Goal: Information Seeking & Learning: Learn about a topic

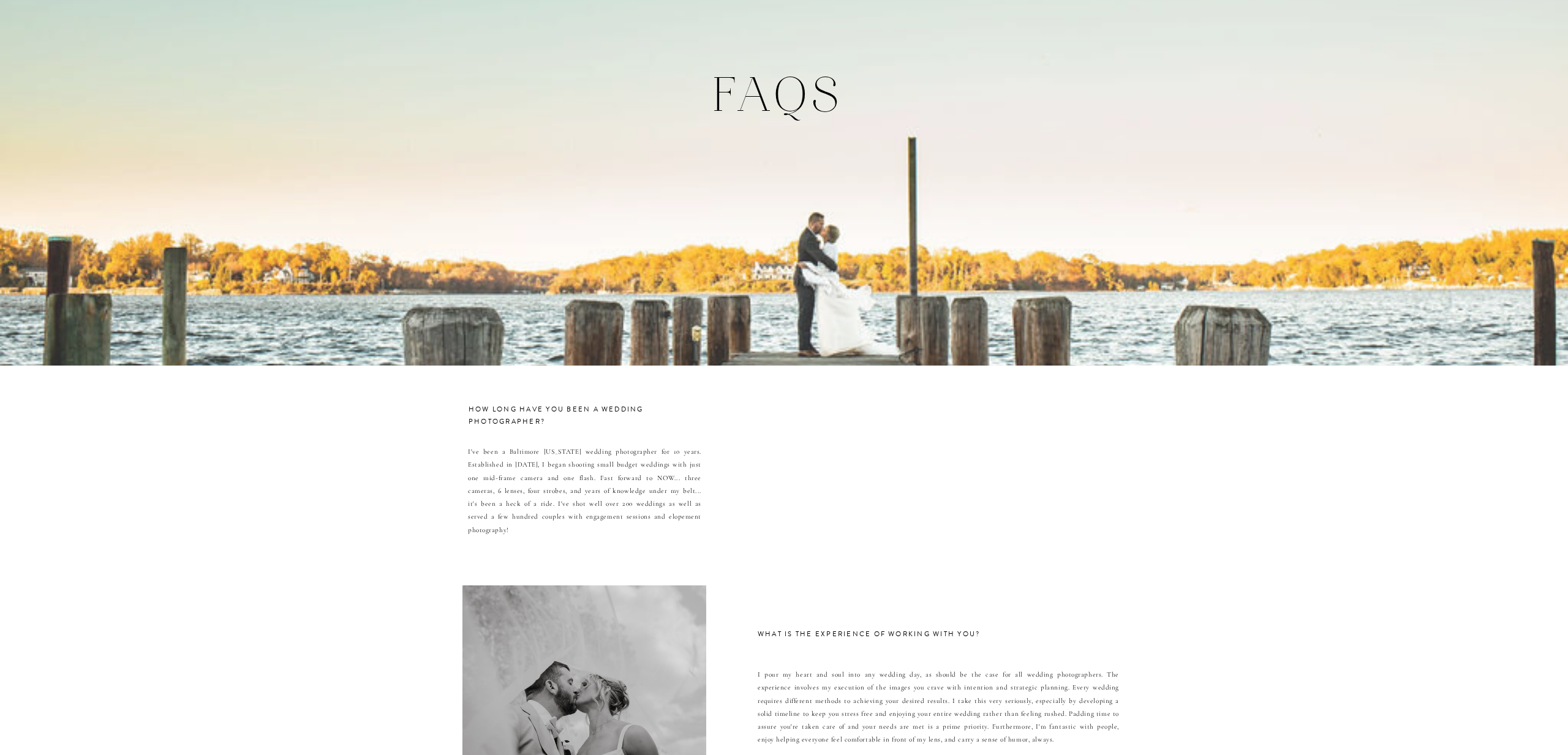
scroll to position [5109, 0]
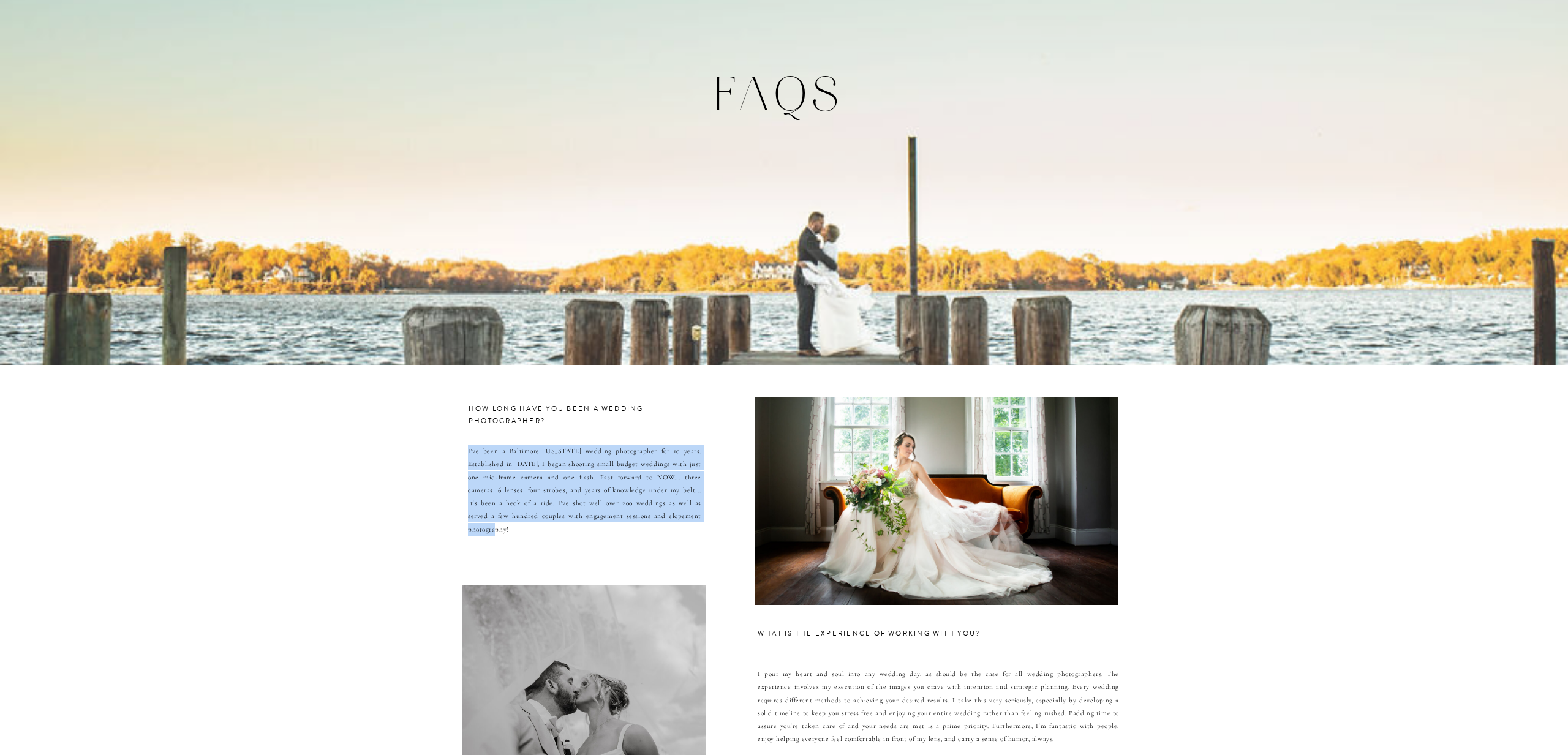
drag, startPoint x: 465, startPoint y: 446, endPoint x: 627, endPoint y: 526, distance: 180.7
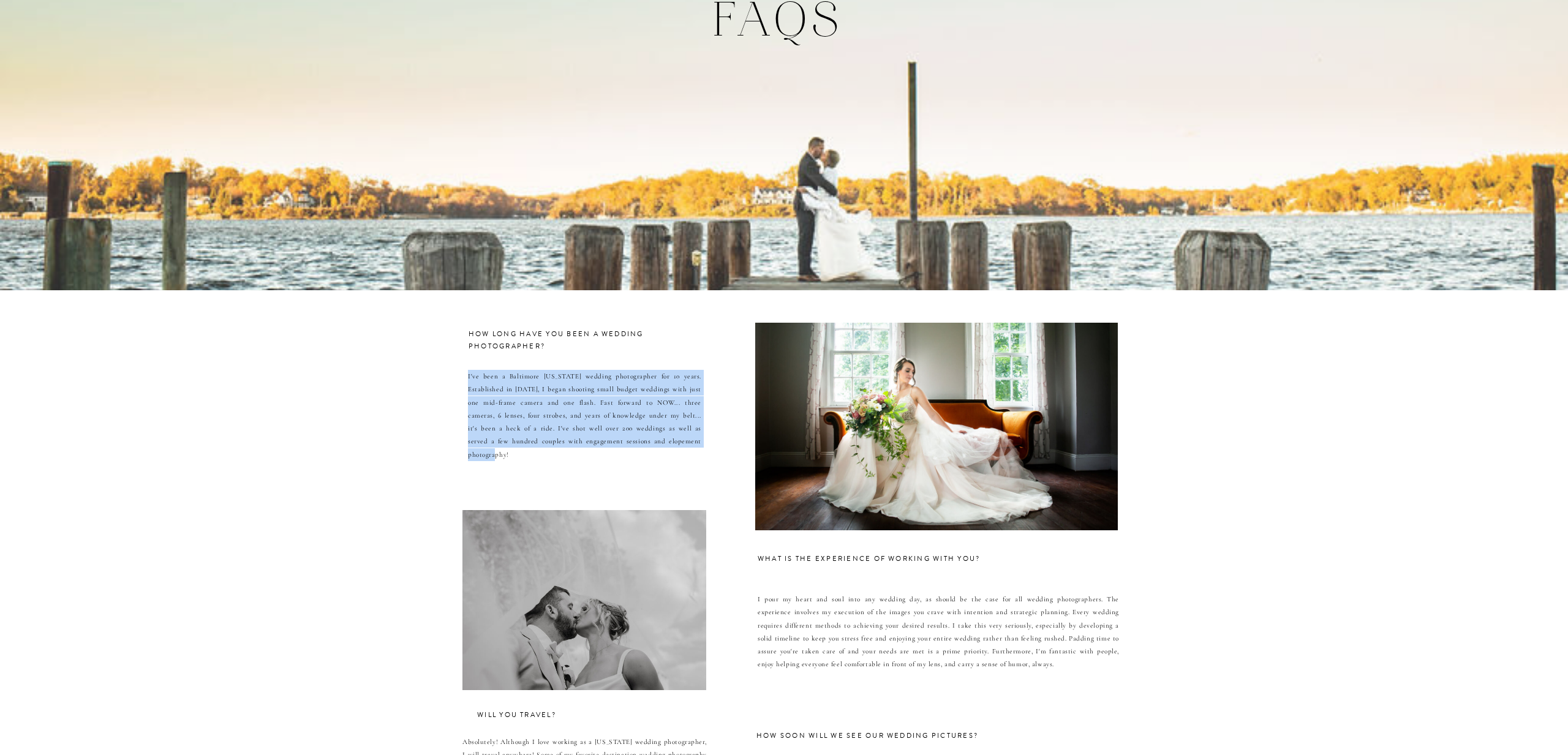
scroll to position [5187, 0]
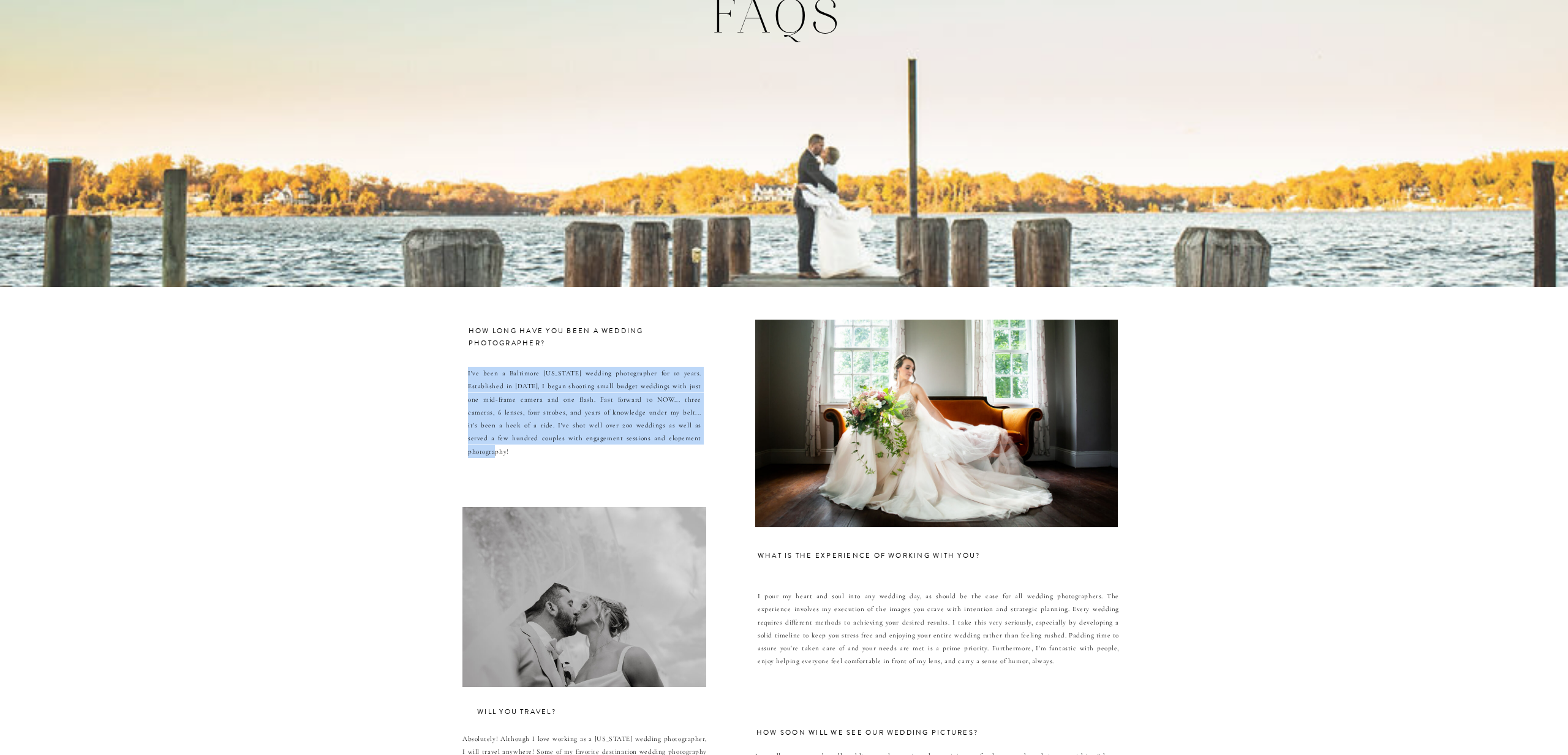
copy p "I've been a Baltimore [US_STATE] wedding photographer for 10 years. Established…"
drag, startPoint x: 972, startPoint y: 662, endPoint x: 750, endPoint y: 587, distance: 234.3
copy div "L'ip dolo s Ametconse Adipisci elitsed doeiusmodtem inc 57 utlab. Etdoloremag a…"
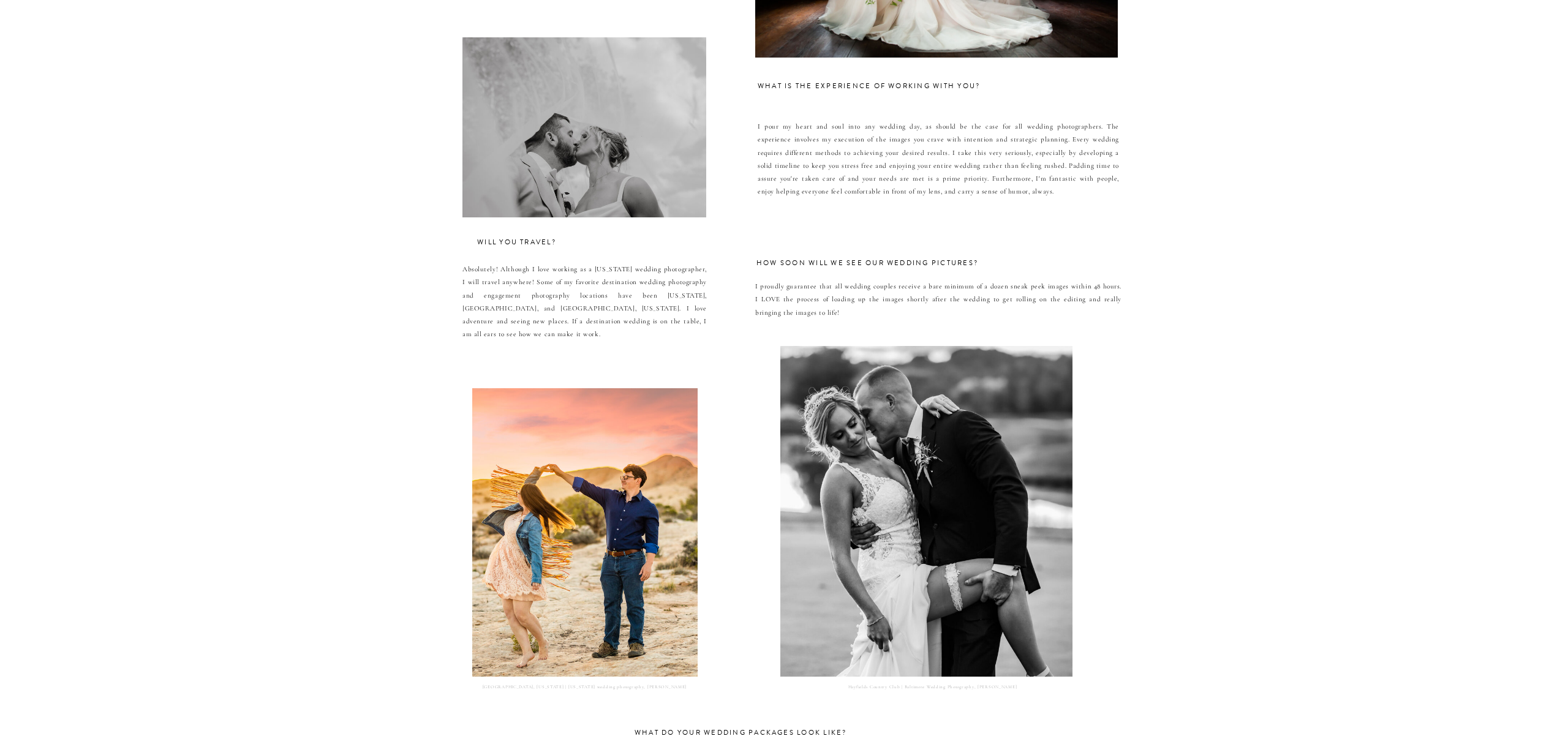
scroll to position [5654, 0]
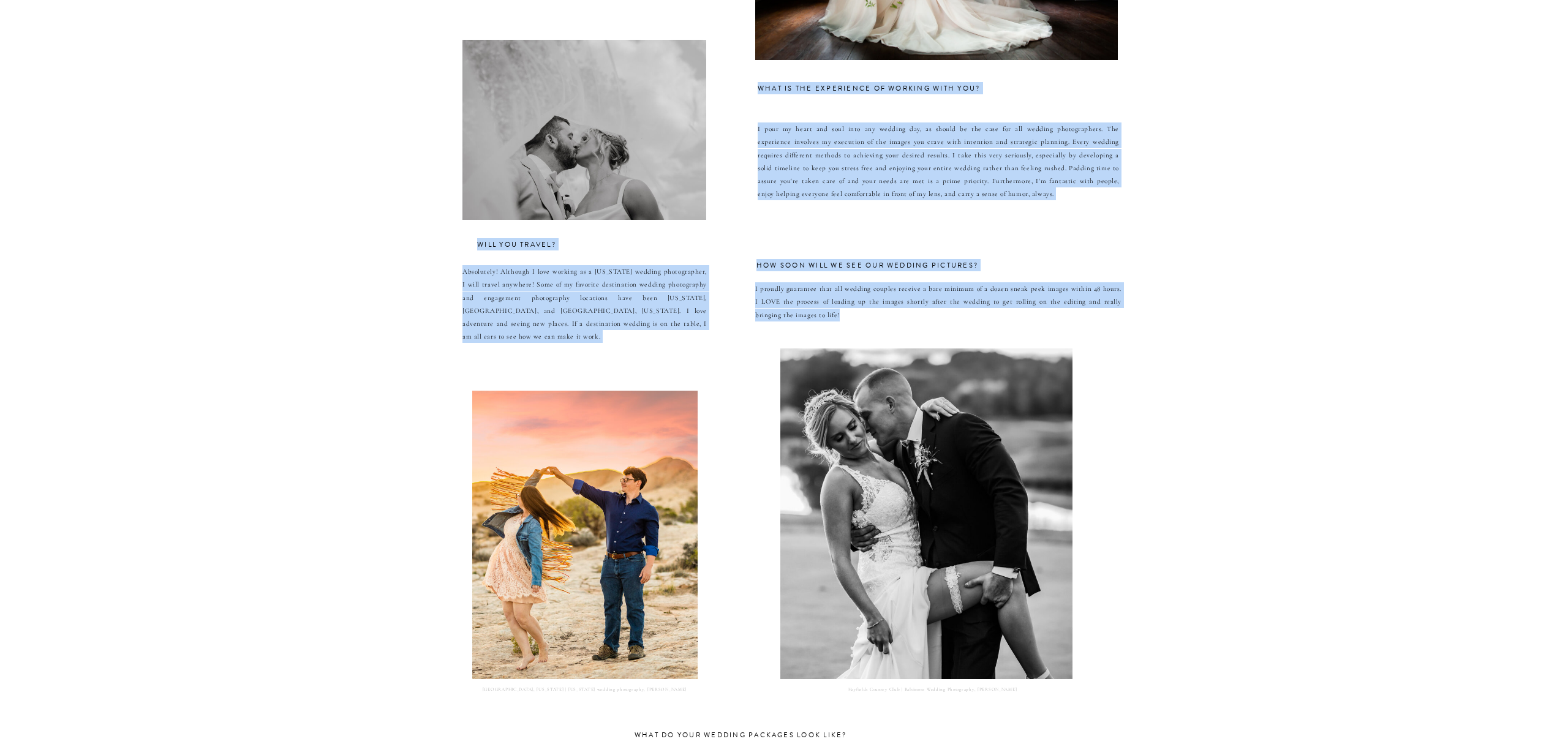
drag, startPoint x: 756, startPoint y: 255, endPoint x: 829, endPoint y: 319, distance: 97.1
click at [829, 319] on p "I proudly guarantee that all wedding couples receive a bare minimum of a dozen …" at bounding box center [938, 315] width 366 height 66
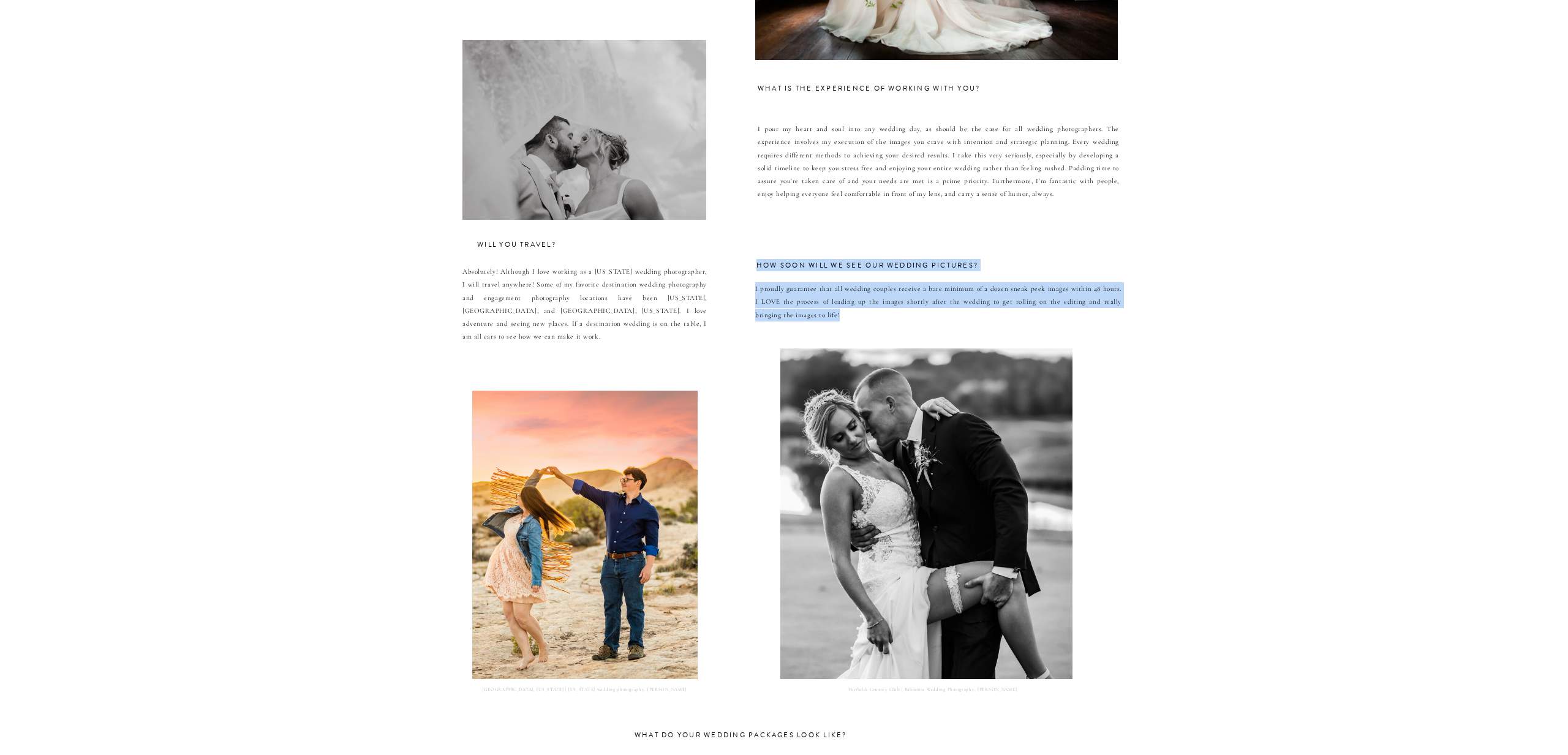
drag, startPoint x: 816, startPoint y: 317, endPoint x: 758, endPoint y: 264, distance: 78.6
click at [758, 264] on div "I've been a Baltimore Maryland wedding photographer for 10 years. Established i…" at bounding box center [784, 354] width 735 height 1069
copy div "How soon will we see our wedding pictures? I proudly guarantee that all wedding…"
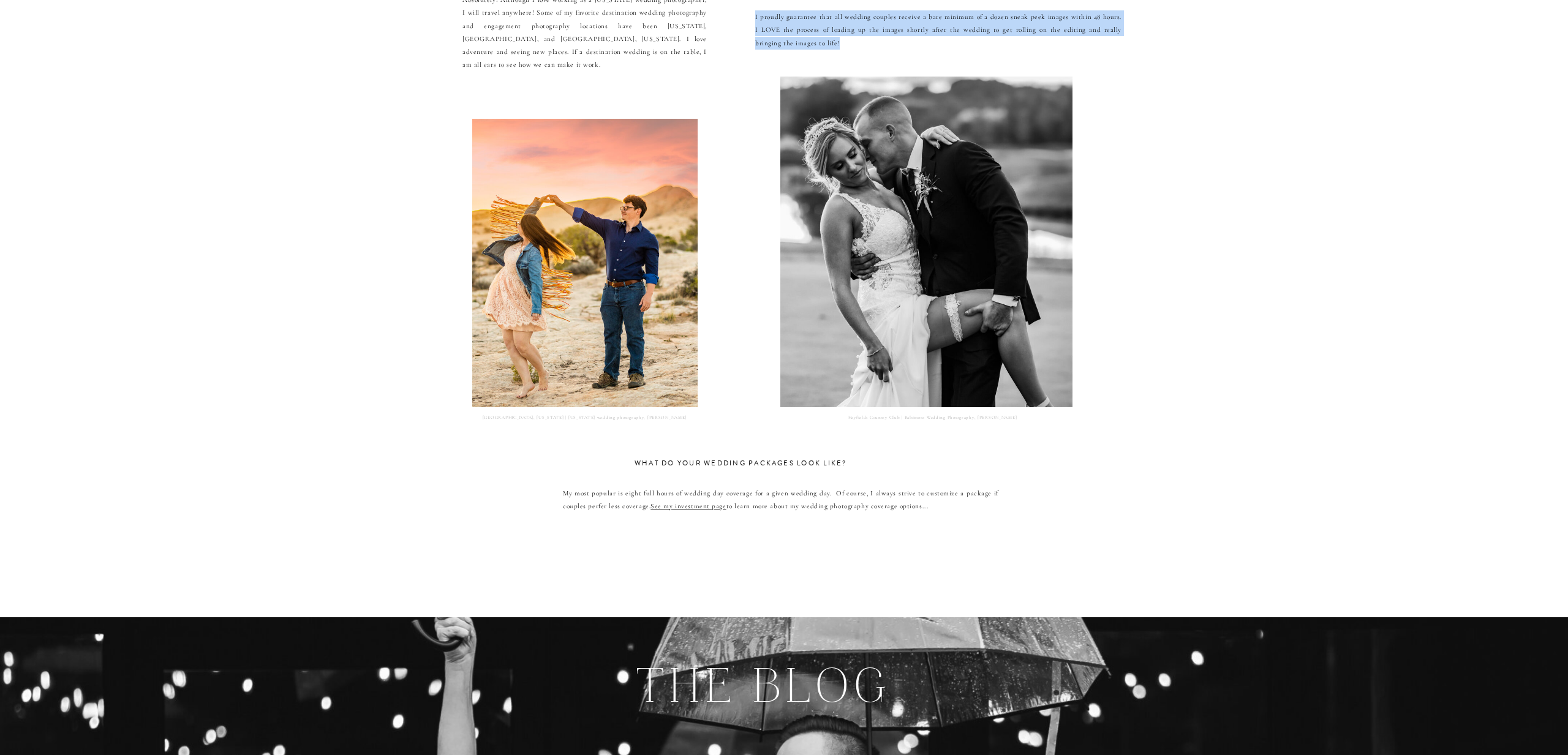
scroll to position [5927, 0]
drag, startPoint x: 623, startPoint y: 458, endPoint x: 766, endPoint y: 517, distance: 154.7
copy div "I've been a Baltimore Maryland wedding photographer for 10 years. Established i…"
click at [749, 542] on p "My most popular is eight full hours of wedding day coverage for a given wedding…" at bounding box center [780, 536] width 436 height 99
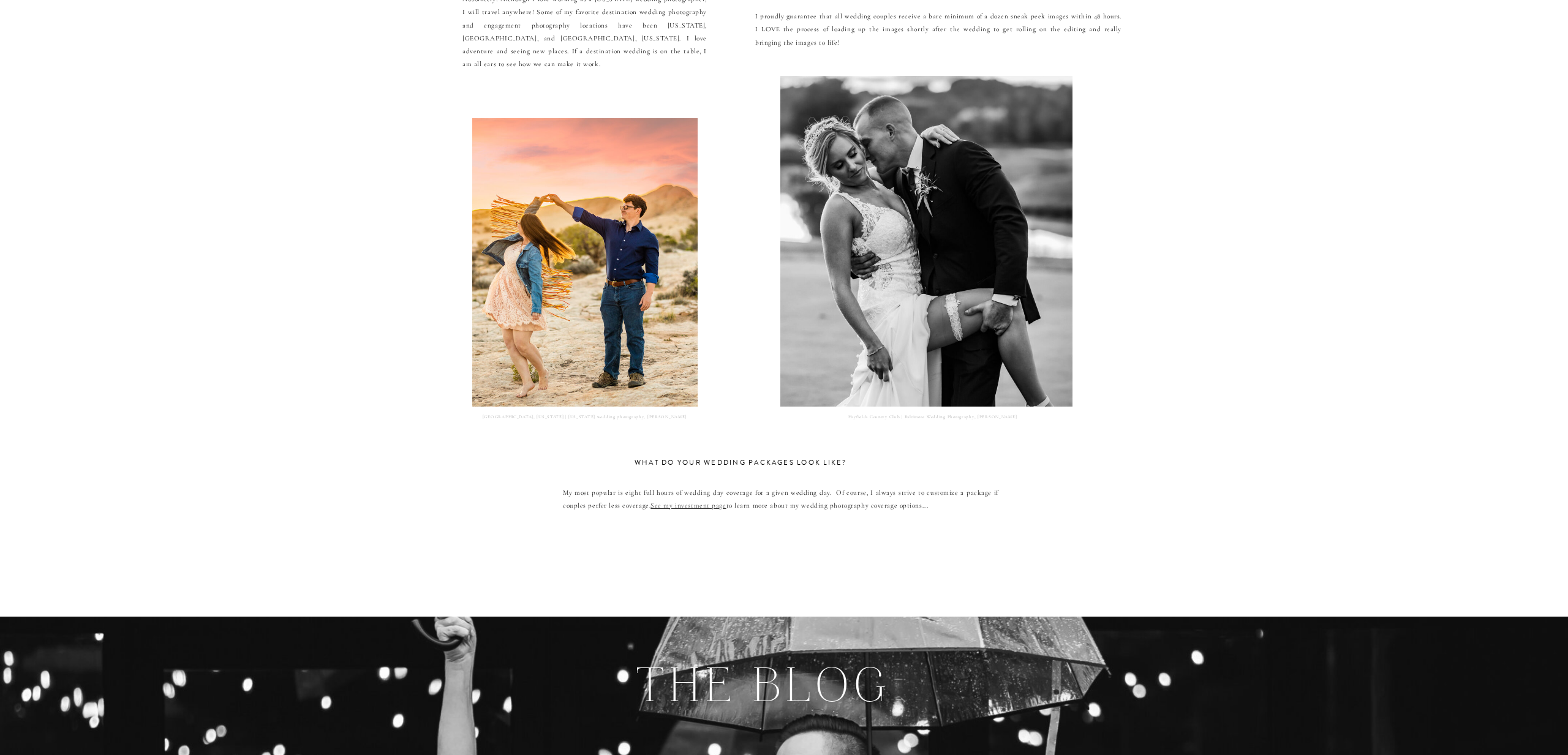
click at [691, 506] on link "See my investment page" at bounding box center [688, 505] width 75 height 8
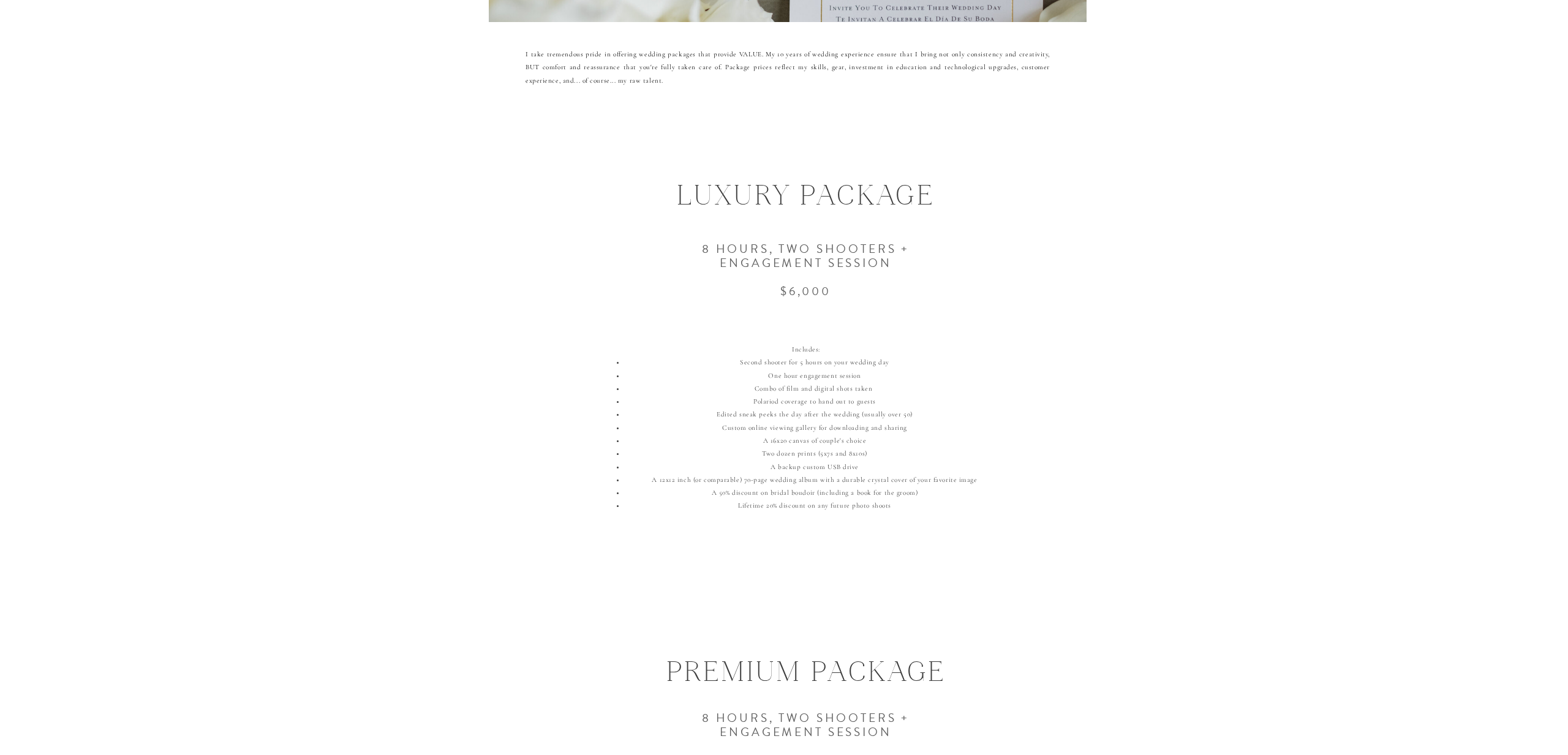
scroll to position [477, 0]
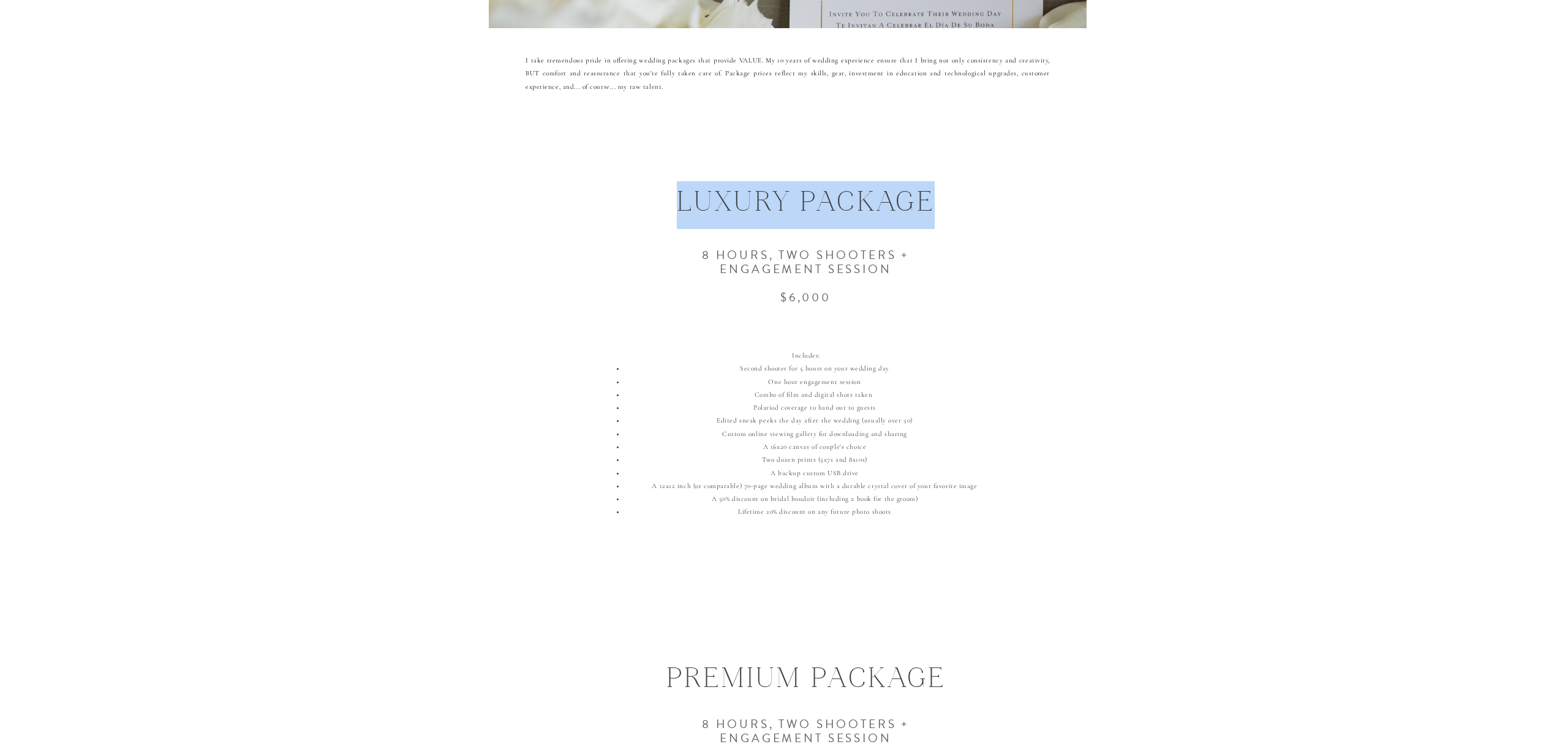
drag, startPoint x: 649, startPoint y: 185, endPoint x: 946, endPoint y: 195, distance: 297.2
click at [946, 195] on h1 "LUXURY PACKAGE" at bounding box center [806, 202] width 590 height 39
click at [613, 200] on h1 "LUXURY PACKAGE" at bounding box center [806, 202] width 590 height 39
drag, startPoint x: 640, startPoint y: 193, endPoint x: 669, endPoint y: 204, distance: 31.0
click at [669, 204] on h1 "LUXURY PACKAGE" at bounding box center [806, 202] width 590 height 39
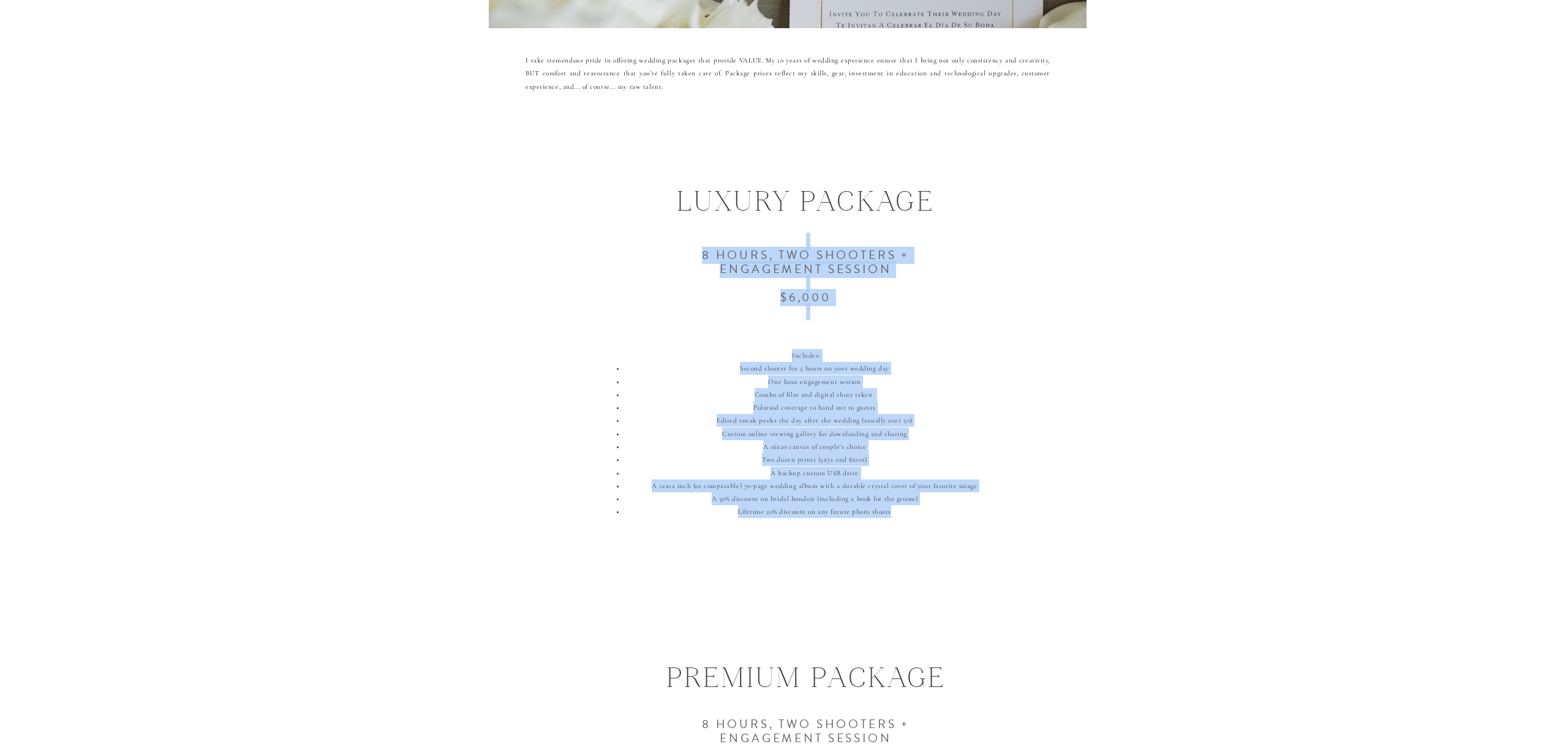
drag, startPoint x: 935, startPoint y: 513, endPoint x: 795, endPoint y: 238, distance: 308.6
copy div "8 hours, two shooters + Engagement session $6,000 Includes: Second shooter for …"
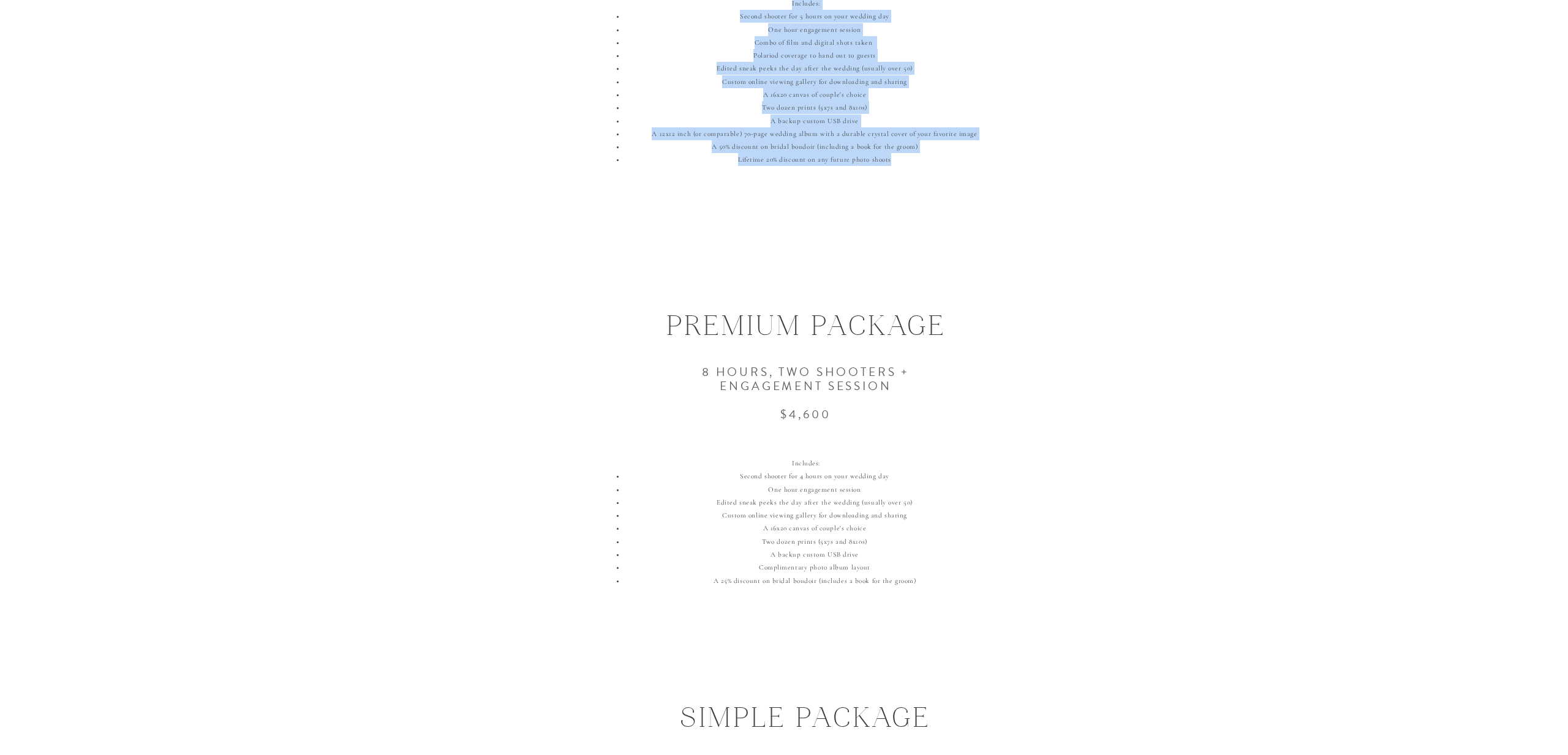
scroll to position [832, 0]
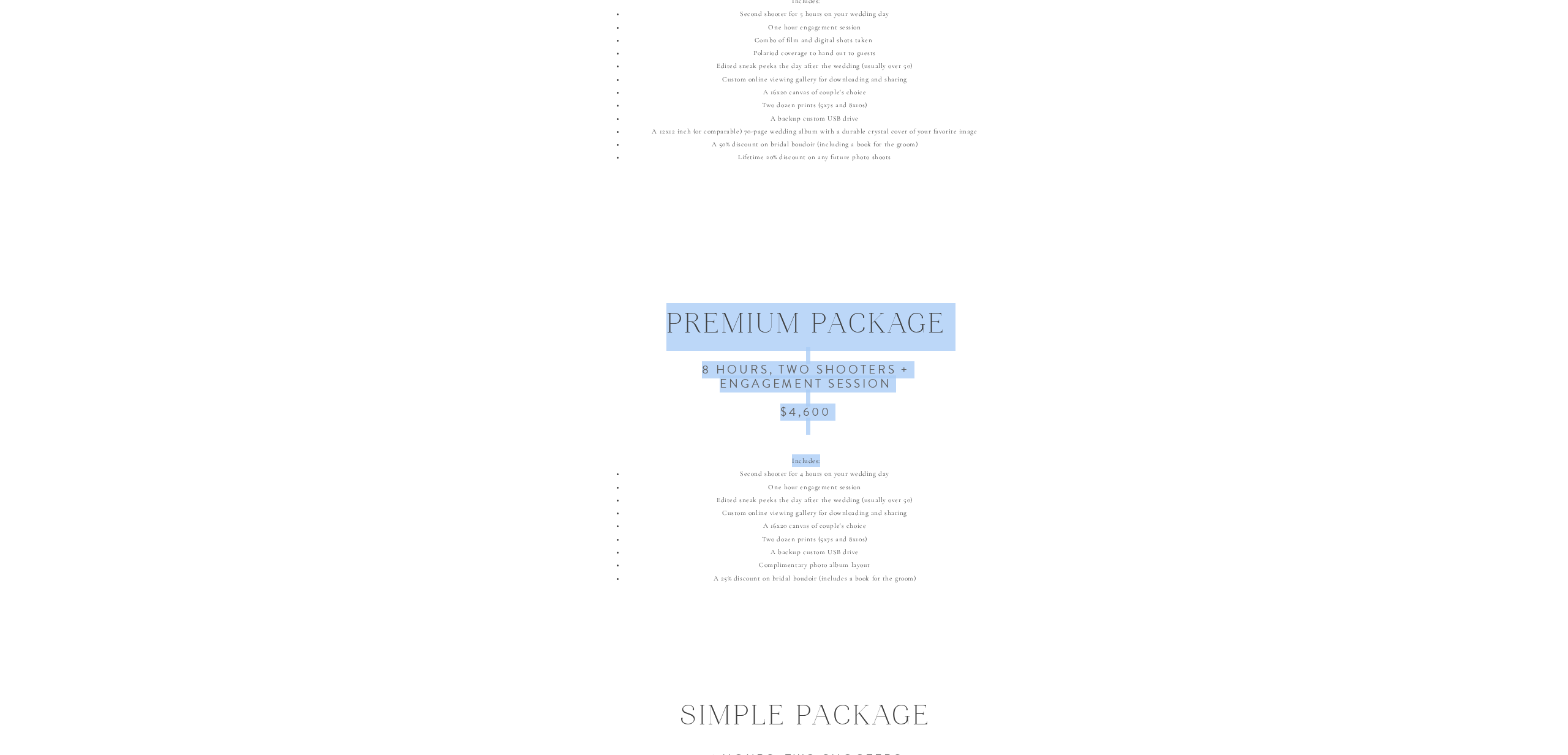
drag, startPoint x: 952, startPoint y: 590, endPoint x: 666, endPoint y: 304, distance: 404.5
click at [666, 304] on div "pRICING I take tremendous pride in offering wedding packages that provide VALUE…" at bounding box center [784, 596] width 735 height 2708
copy div "PREMIUM PACKAGE 8 hours, two shooters + Engagement session $4,600 Includes:"
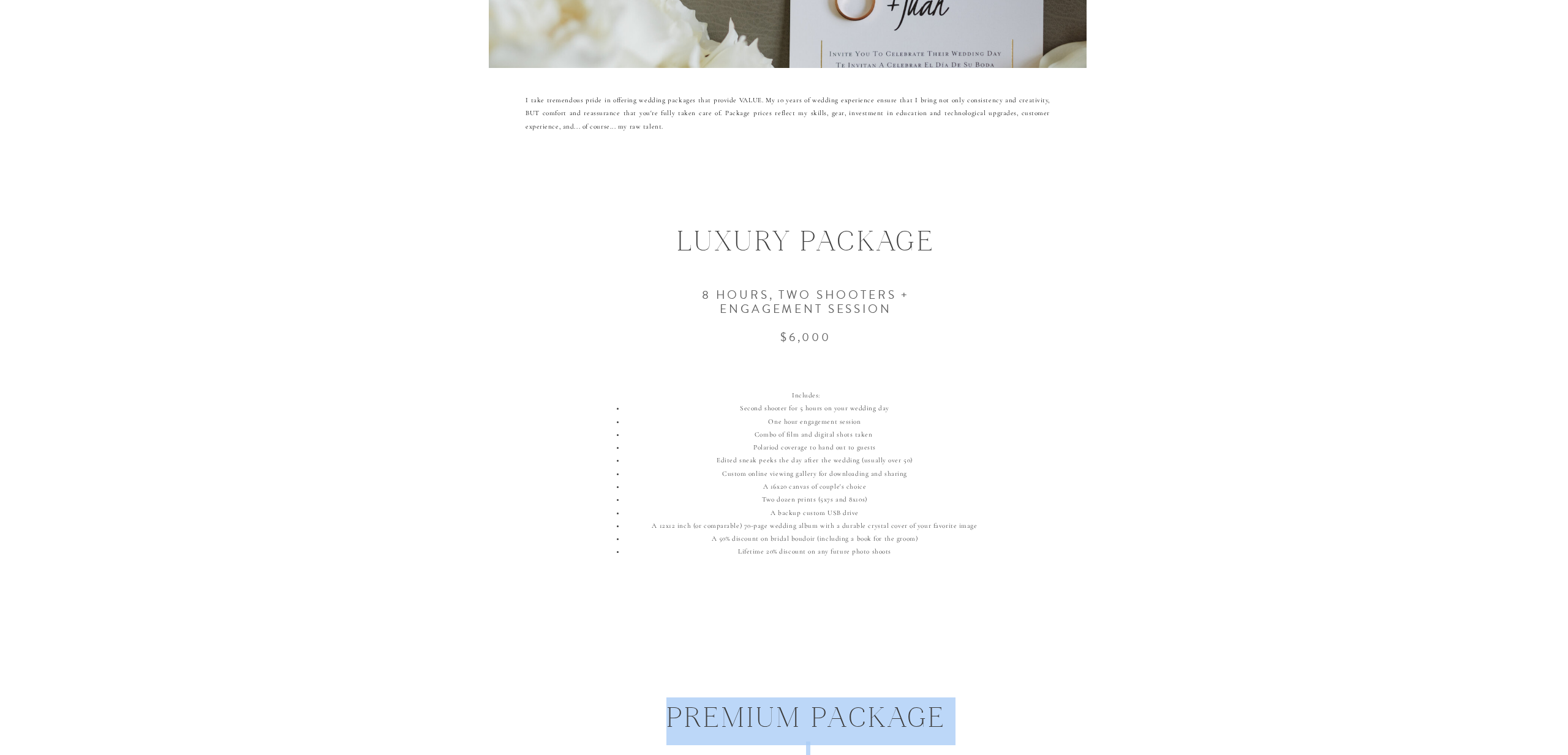
scroll to position [380, 0]
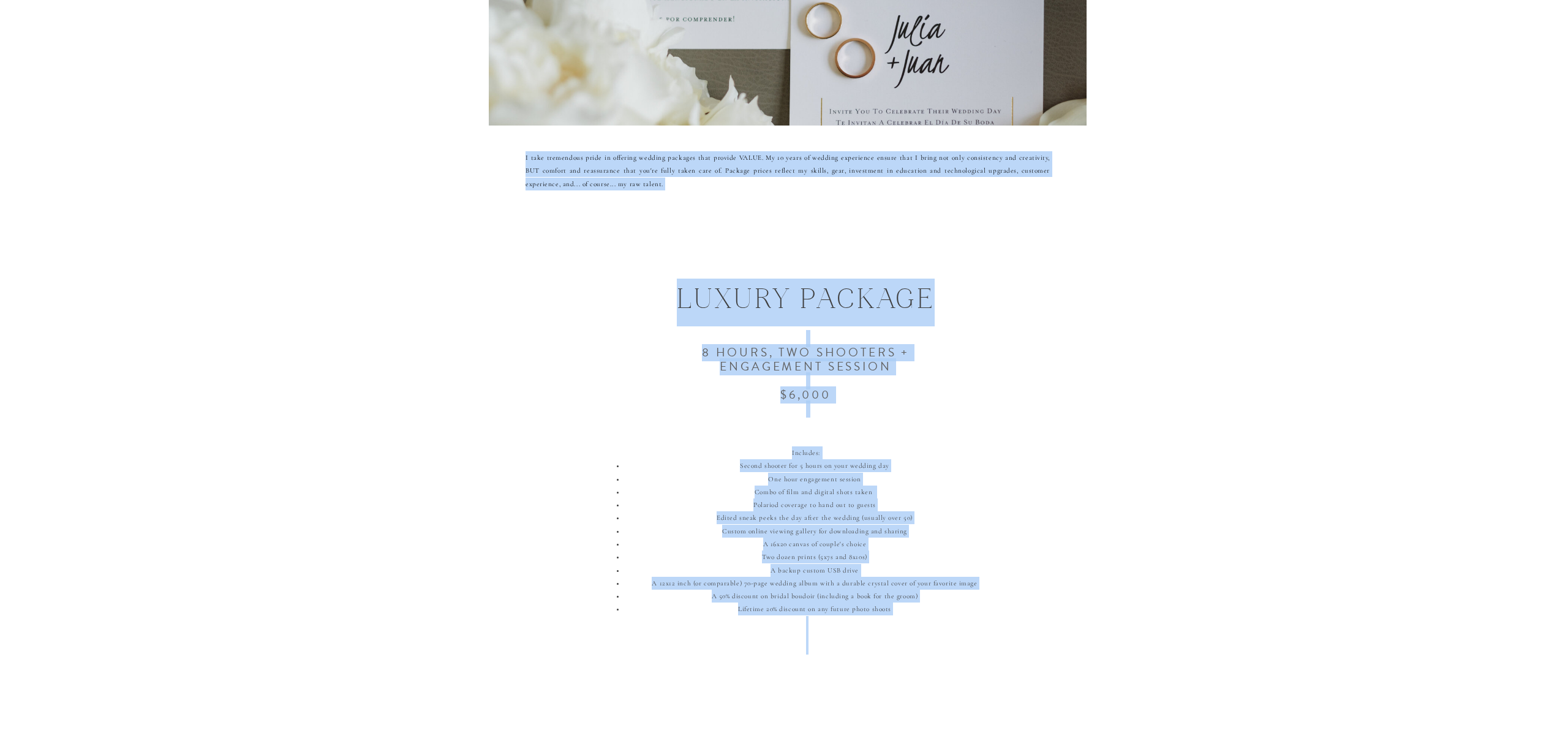
drag, startPoint x: 649, startPoint y: 287, endPoint x: 944, endPoint y: 287, distance: 295.0
click at [944, 287] on h1 "LUXURY PACKAGE" at bounding box center [806, 299] width 590 height 39
copy div "lOREMIP D sita consectetu adipi el seddoeiu tempori utlabore etdo magnaal ENIMA…"
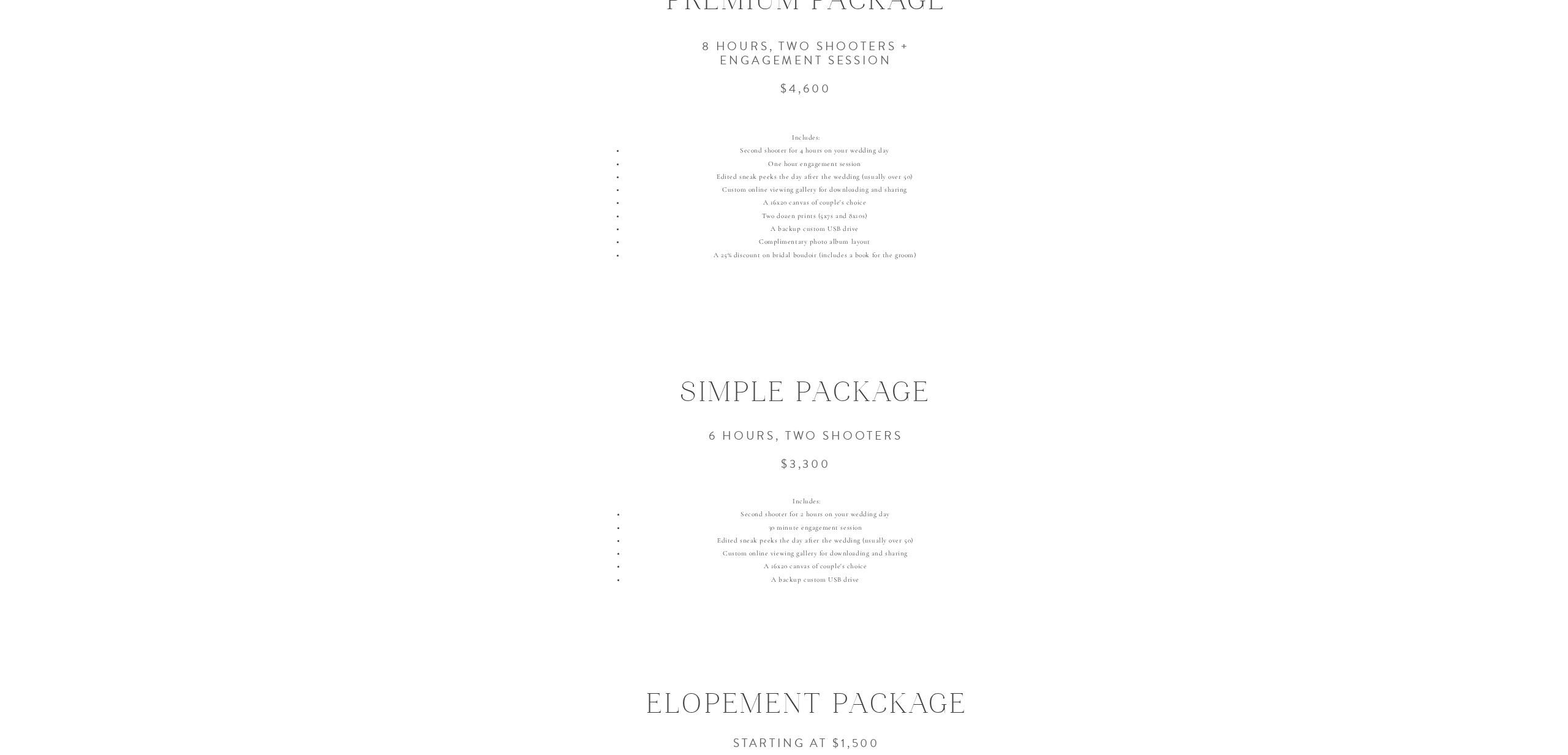
scroll to position [1190, 0]
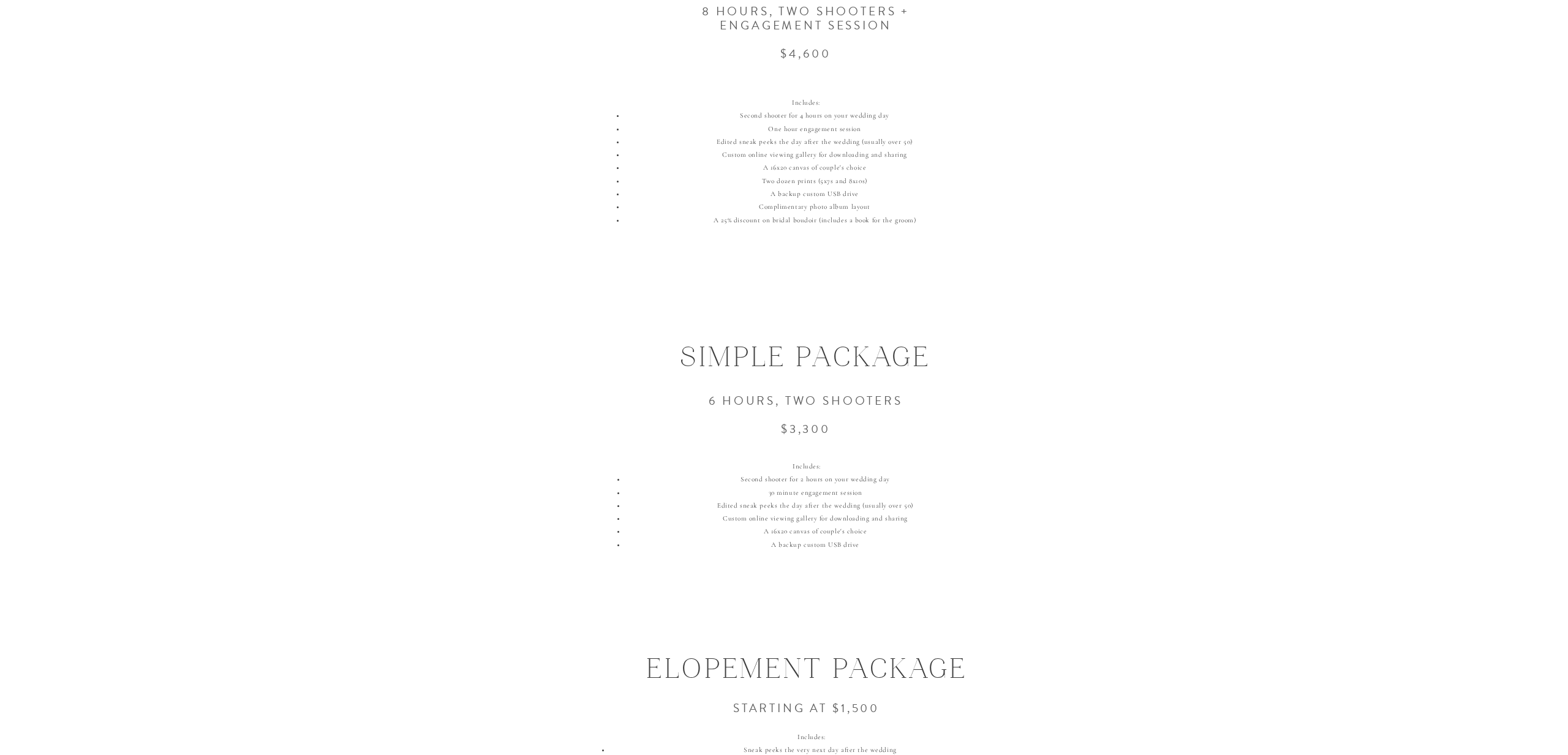
drag, startPoint x: 653, startPoint y: 341, endPoint x: 881, endPoint y: 542, distance: 303.9
click at [881, 542] on div "pRICING I take tremendous pride in offering wedding packages that provide VALUE…" at bounding box center [784, 238] width 735 height 2708
copy div "simple PACKAGE 6 hours, two shooters $3,300 Includes: Second shooter for 2 hour…"
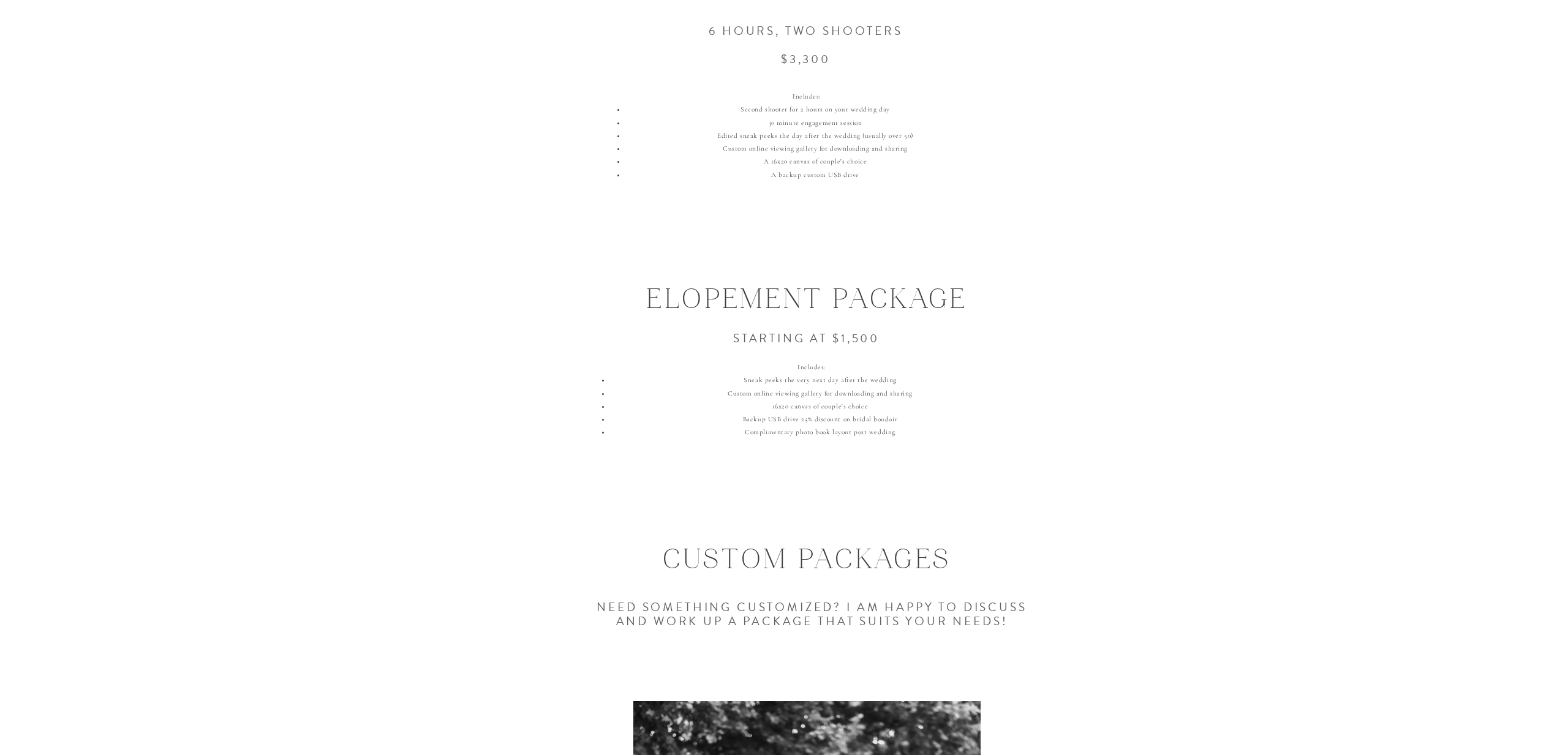
scroll to position [1560, 0]
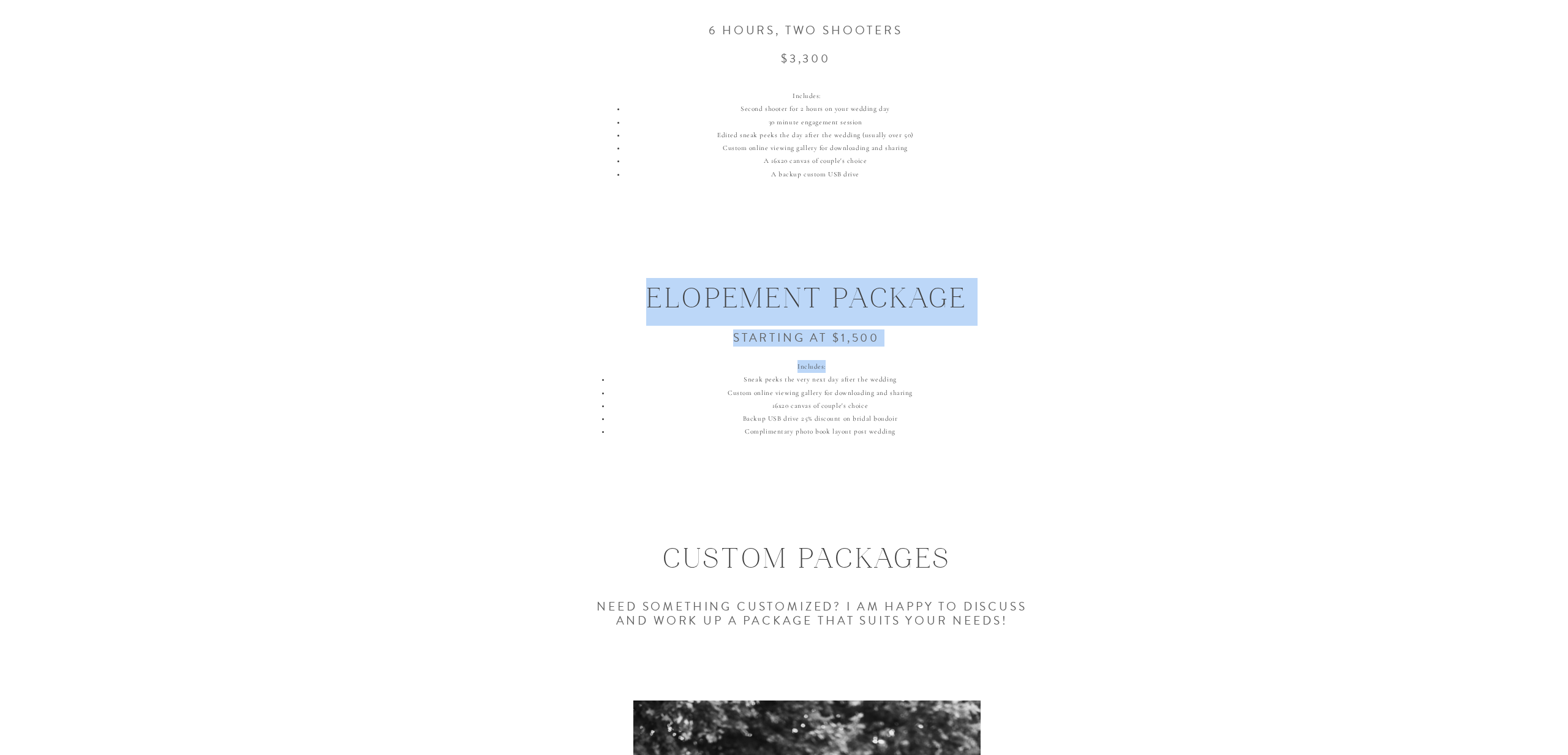
drag, startPoint x: 941, startPoint y: 450, endPoint x: 649, endPoint y: 279, distance: 338.4
copy div "elopement package Starting at $1,500 Includes:"
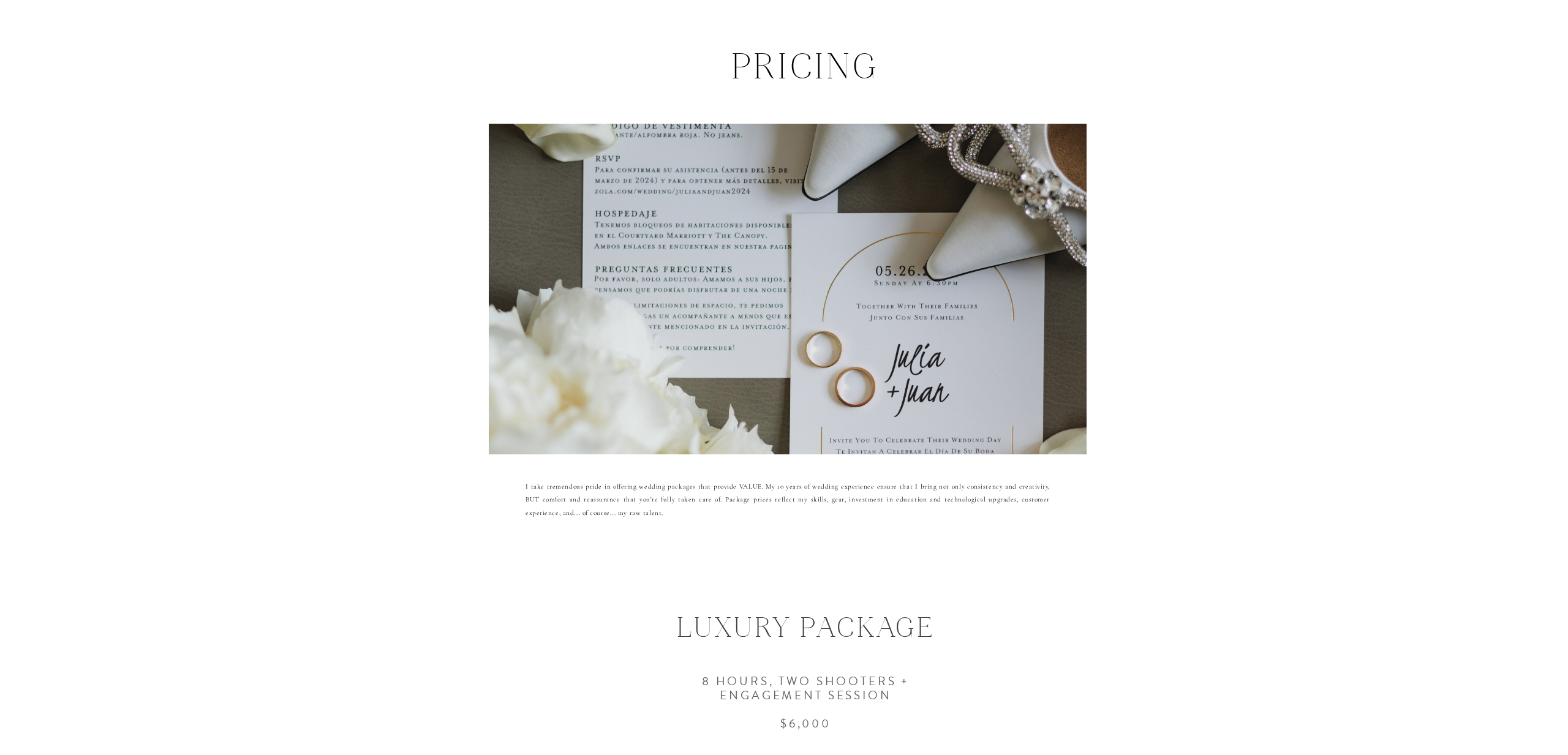
scroll to position [41, 0]
